Goal: Information Seeking & Learning: Check status

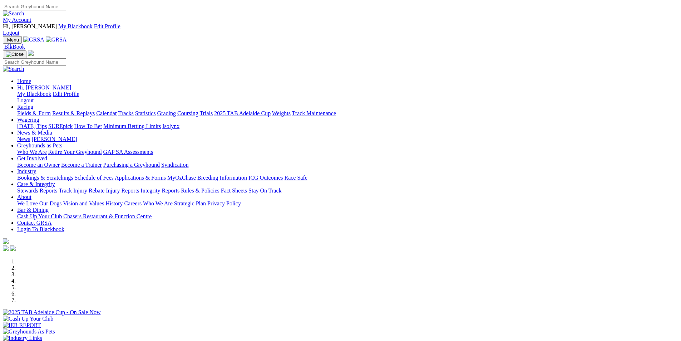
click at [95, 110] on link "Results & Replays" at bounding box center [73, 113] width 43 height 6
